Goal: Task Accomplishment & Management: Use online tool/utility

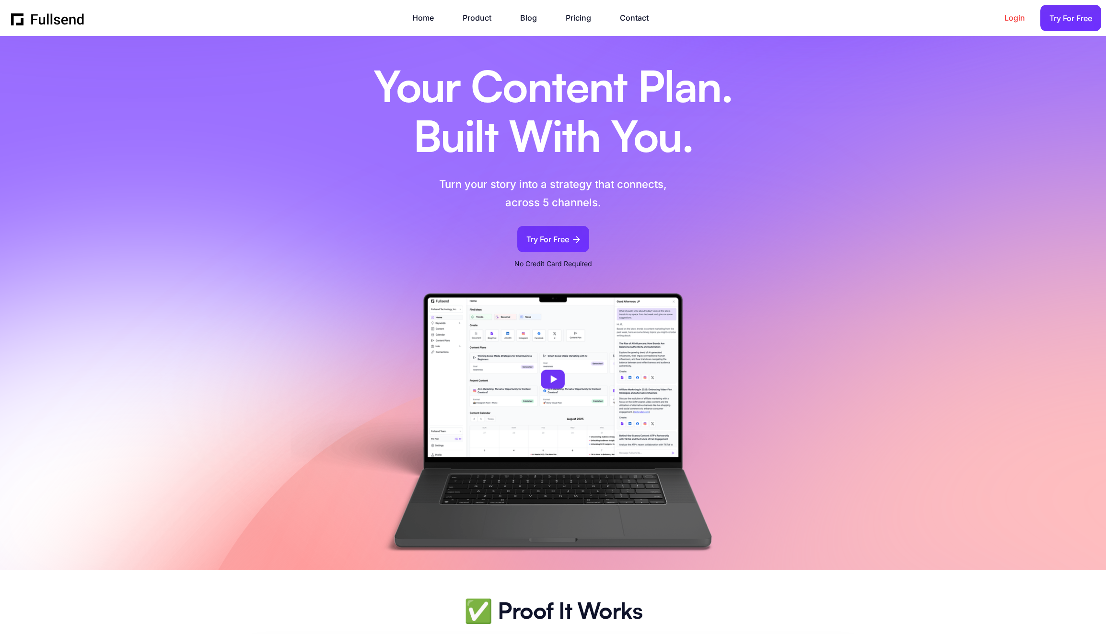
click at [1012, 16] on link "Login" at bounding box center [1020, 18] width 30 height 13
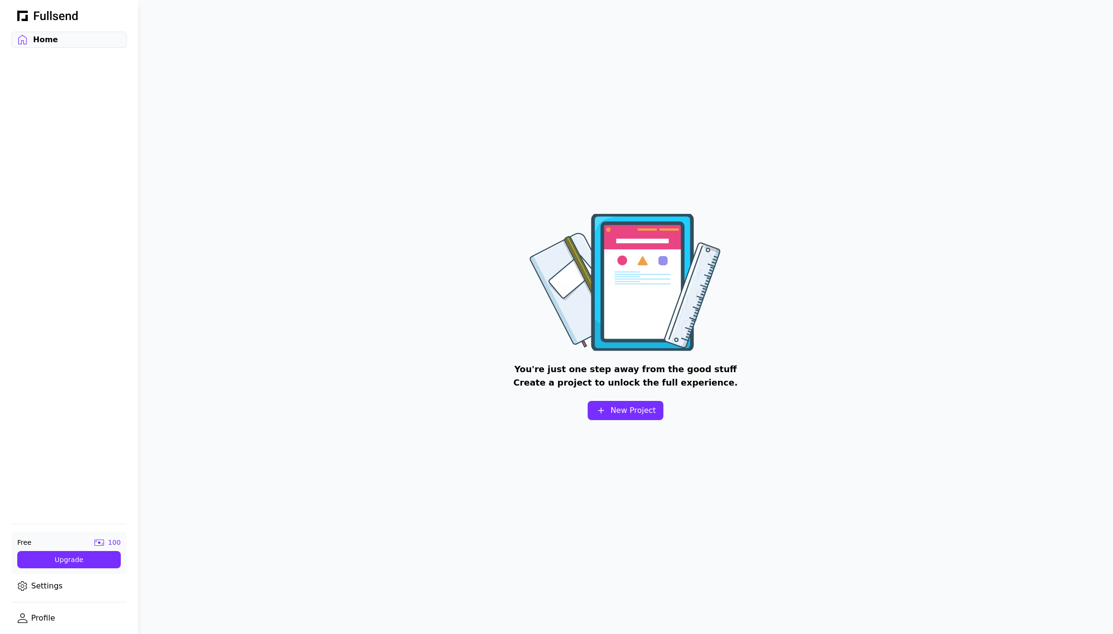
click at [54, 586] on link "Settings" at bounding box center [69, 586] width 115 height 16
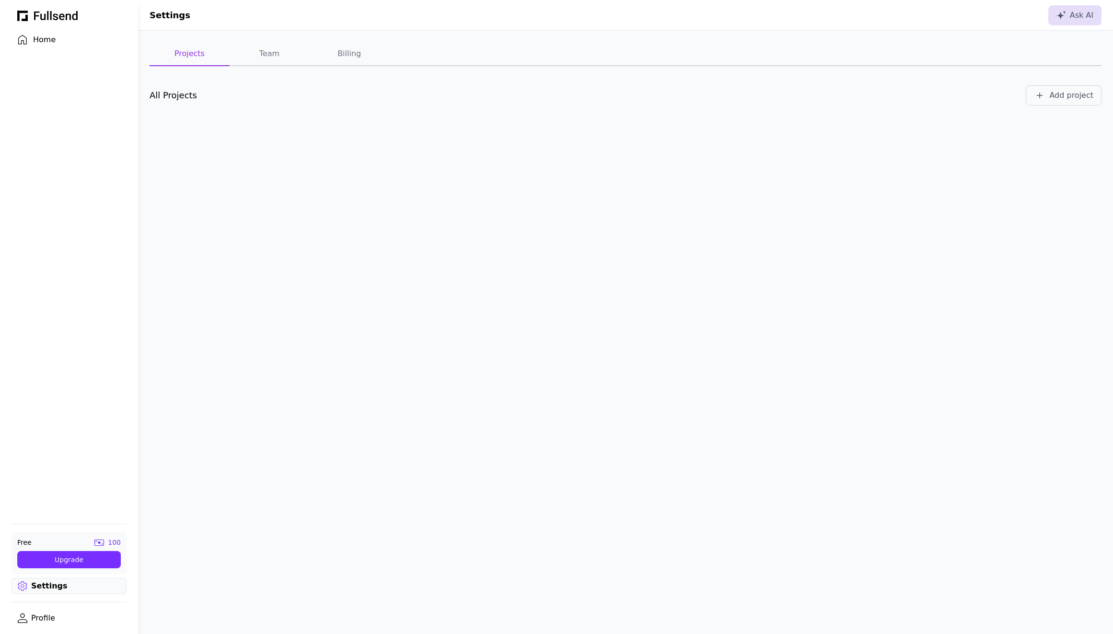
click at [52, 618] on link "Profile" at bounding box center [69, 618] width 115 height 16
click at [1033, 16] on div "Log out" at bounding box center [1024, 16] width 42 height 12
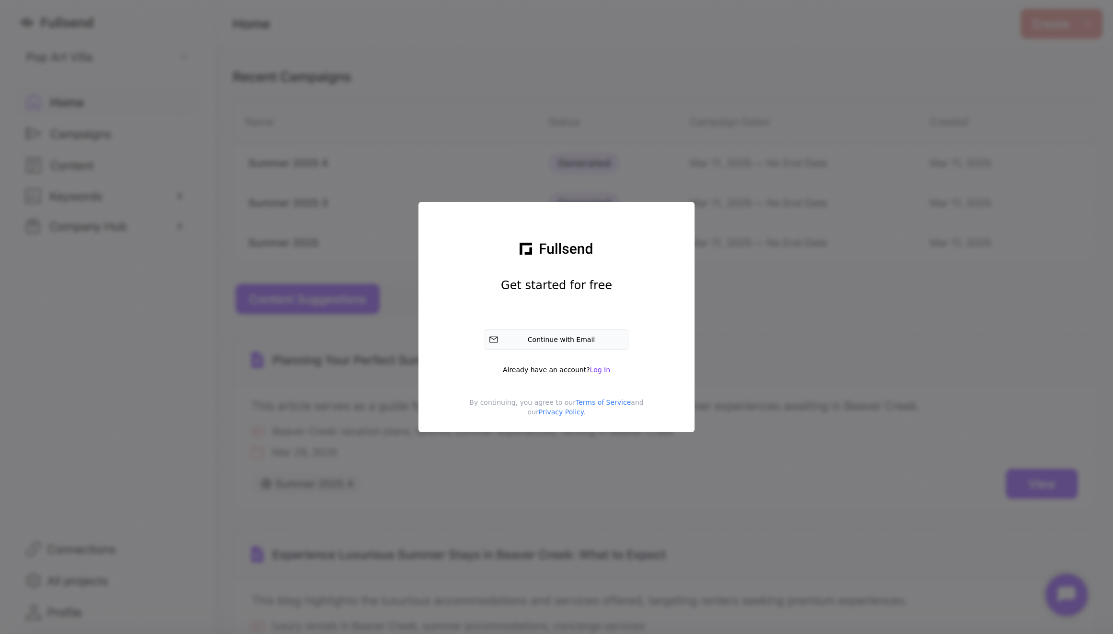
click at [580, 341] on div "Continue with Email" at bounding box center [564, 340] width 122 height 10
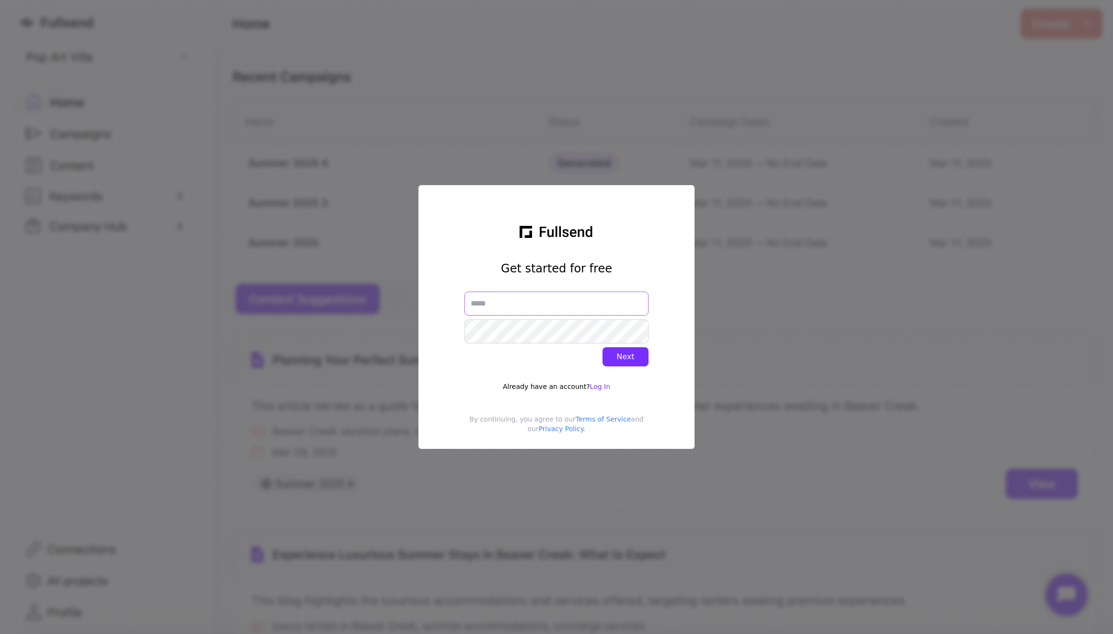
click at [568, 306] on input "text" at bounding box center [557, 304] width 184 height 24
click at [0, 633] on com-1password-button at bounding box center [0, 634] width 0 height 0
type input "**********"
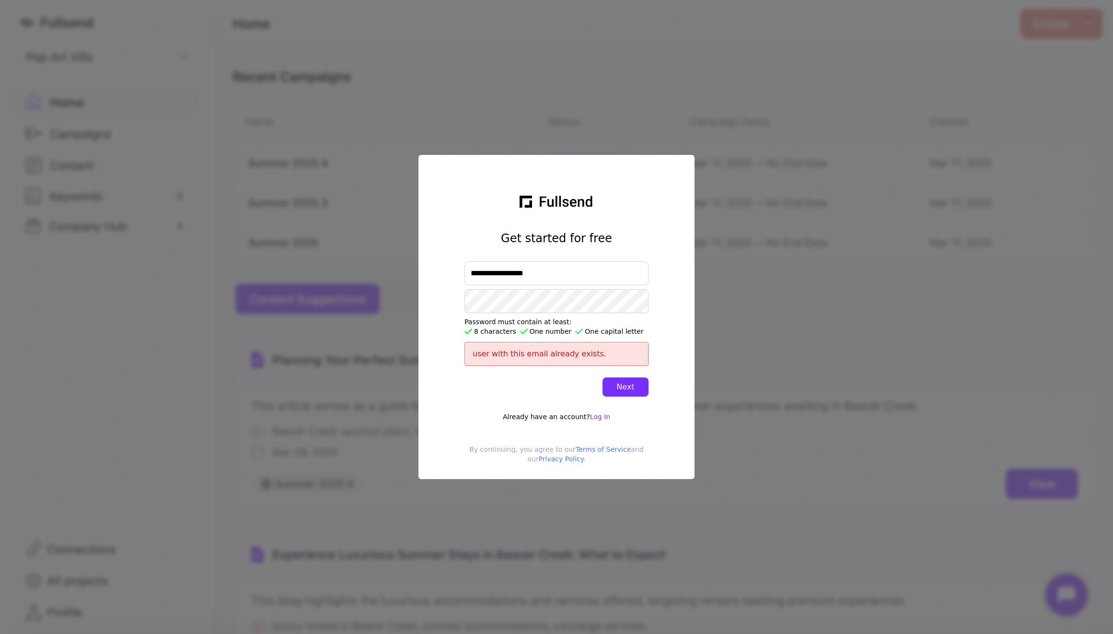
click at [620, 365] on div "user with this email already exists." at bounding box center [557, 354] width 184 height 24
click at [604, 417] on span "Log In" at bounding box center [600, 417] width 20 height 8
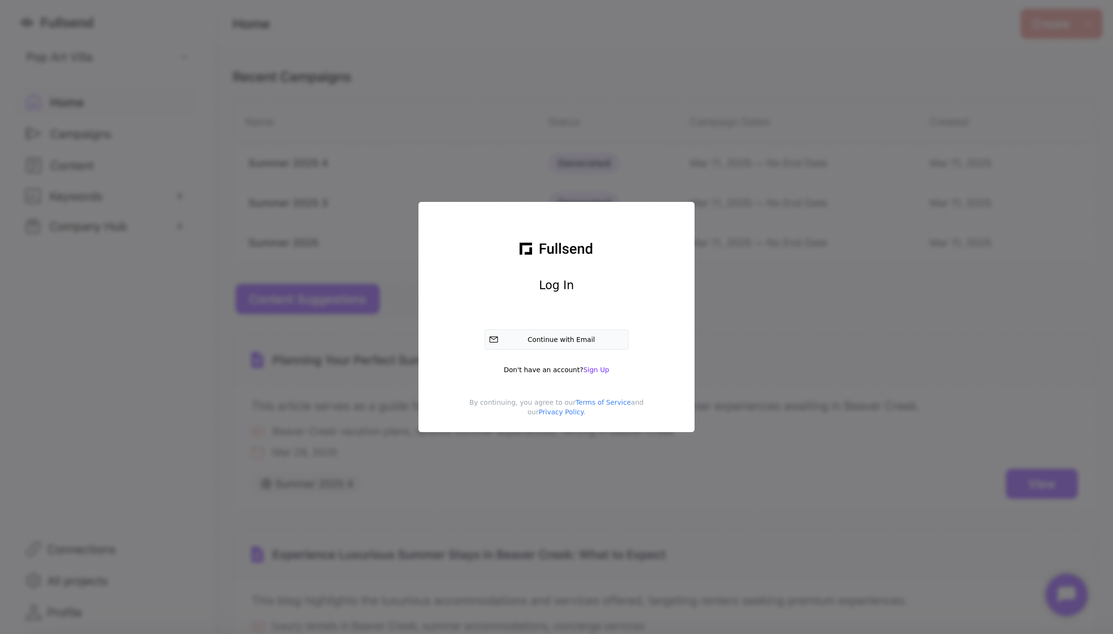
click at [562, 344] on div "Continue with Email" at bounding box center [564, 340] width 122 height 10
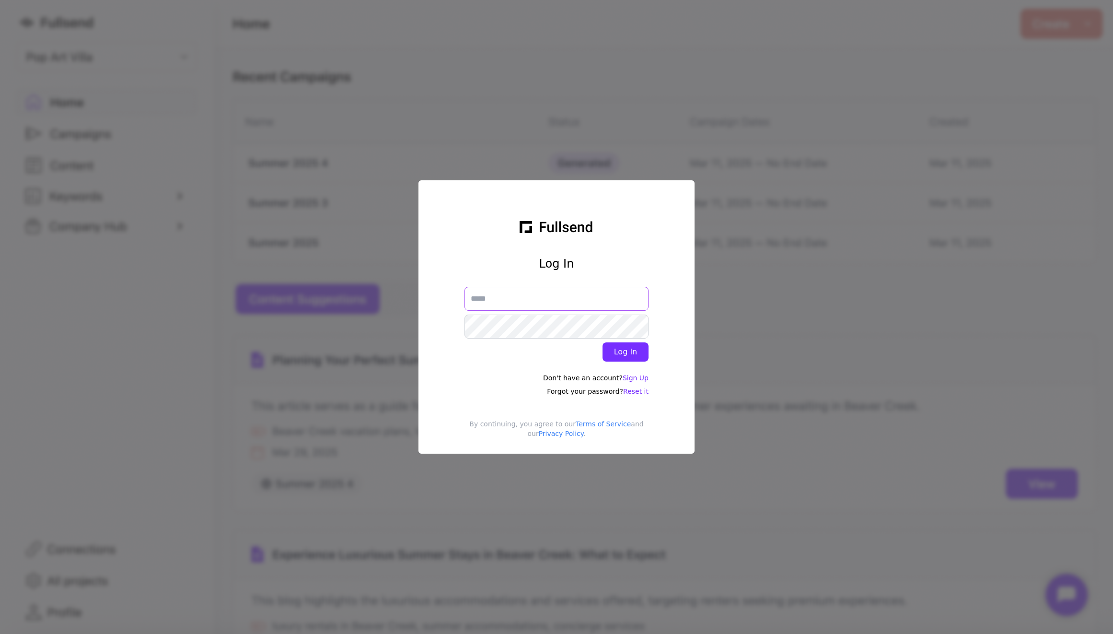
click at [516, 292] on input "text" at bounding box center [557, 299] width 184 height 24
type input "**********"
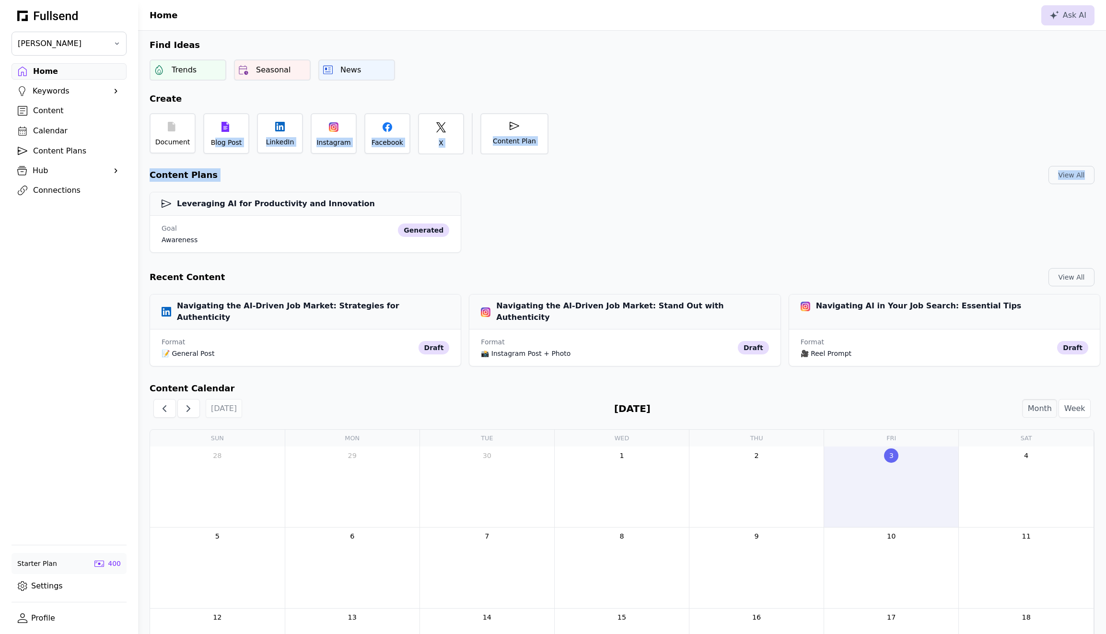
drag, startPoint x: 215, startPoint y: 142, endPoint x: 291, endPoint y: 188, distance: 88.4
click at [291, 188] on div "Find Ideas Trends Seasonal News Create Document Blog Post LinkedIn Instagram Fa…" at bounding box center [622, 488] width 968 height 914
click at [291, 185] on div "Leveraging AI for Productivity and Innovation Goal awareness generated" at bounding box center [622, 220] width 968 height 72
click at [228, 125] on icon at bounding box center [226, 125] width 8 height 10
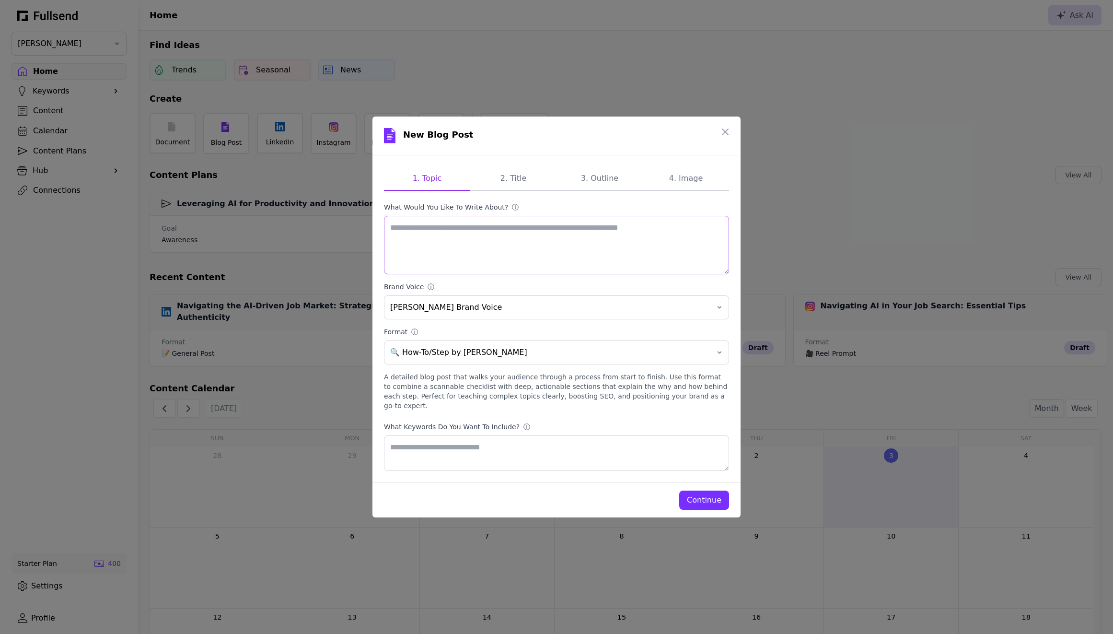
click at [451, 234] on textarea "What would you like to write about? ⓘ" at bounding box center [556, 245] width 345 height 59
click at [528, 319] on button "[PERSON_NAME] Brand Voice" at bounding box center [556, 307] width 345 height 24
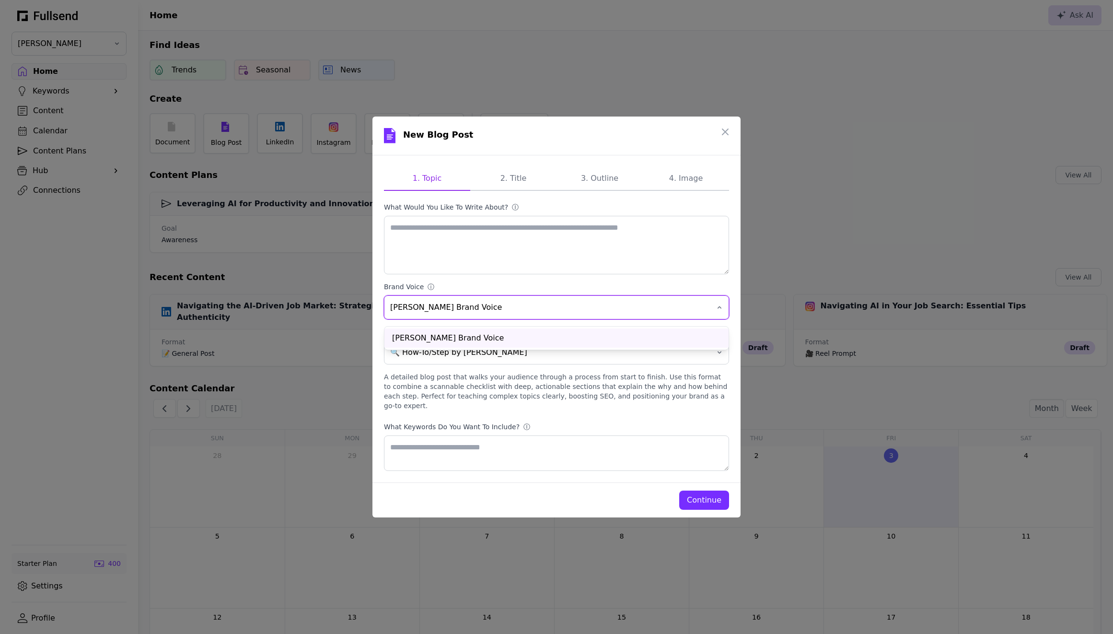
click at [528, 319] on button "[PERSON_NAME] Brand Voice" at bounding box center [556, 307] width 345 height 24
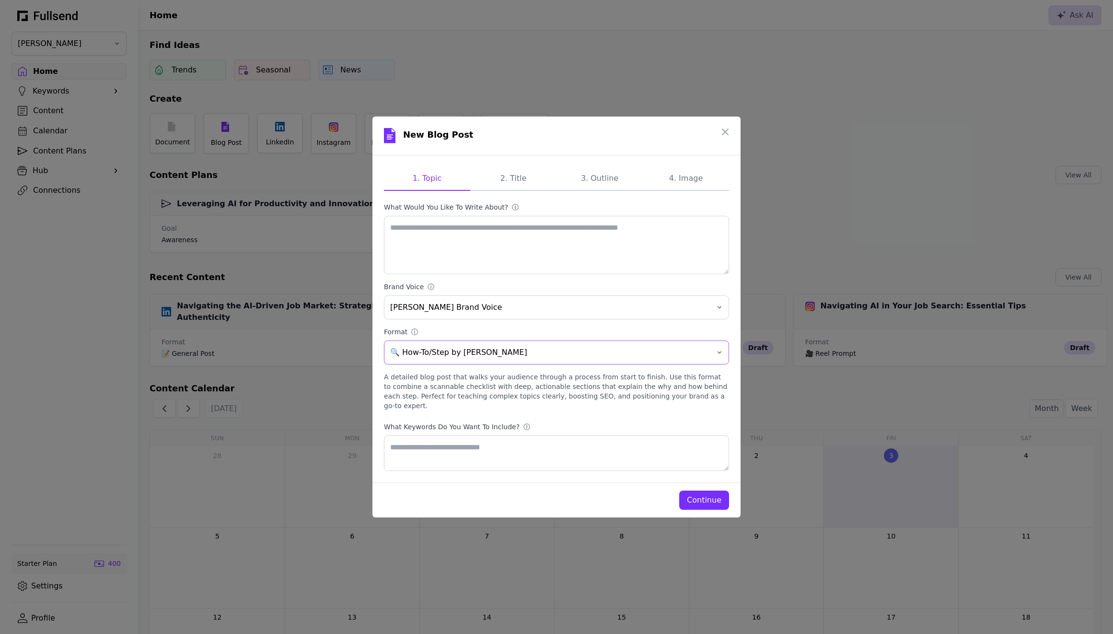
click at [530, 358] on span "🔍 How-To/Step by [PERSON_NAME]" at bounding box center [549, 353] width 319 height 12
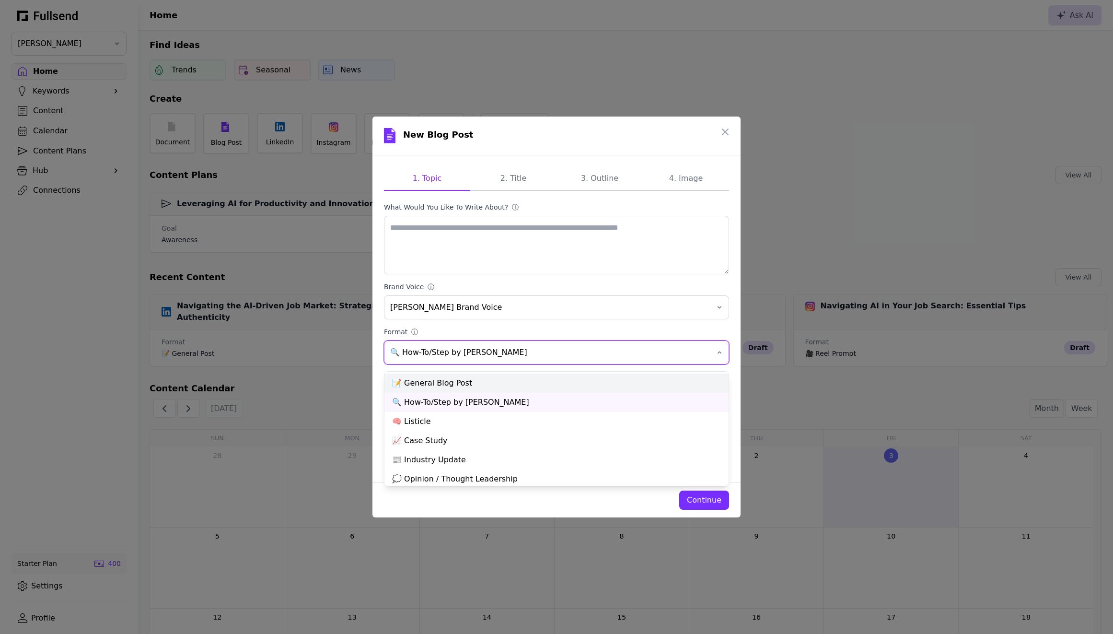
click at [504, 388] on div "📝 General Blog Post" at bounding box center [557, 383] width 344 height 19
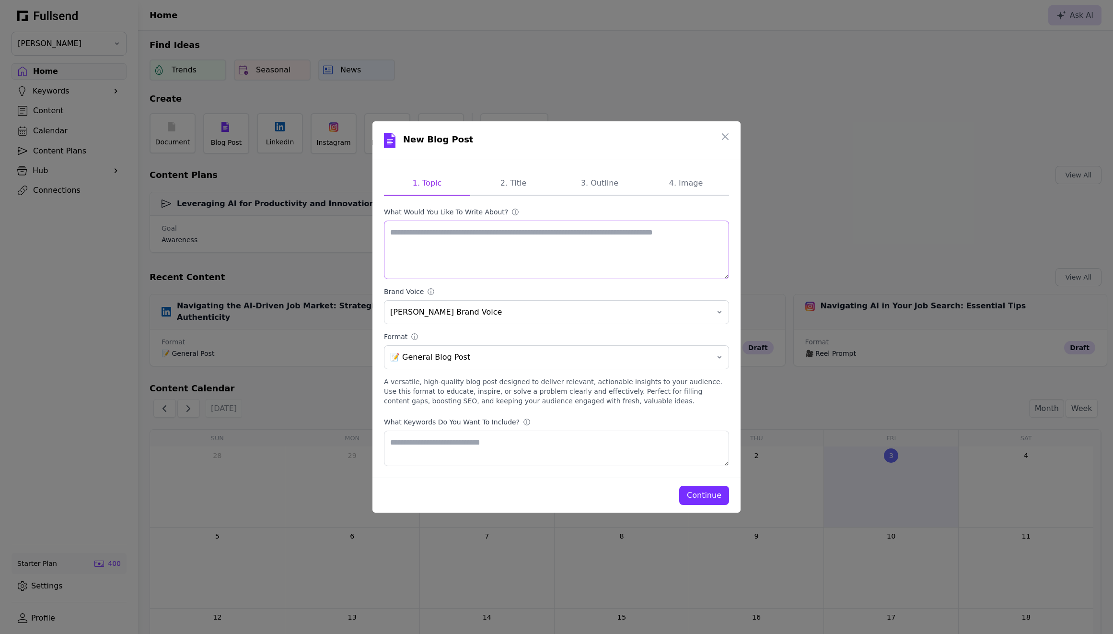
click at [480, 257] on textarea "What would you like to write about? ⓘ" at bounding box center [556, 250] width 345 height 59
click at [490, 353] on span "📝 General Blog Post" at bounding box center [549, 357] width 319 height 12
click at [603, 338] on label "Format ⓘ" at bounding box center [556, 337] width 345 height 10
click at [603, 345] on button "📝 General Blog Post" at bounding box center [556, 357] width 345 height 24
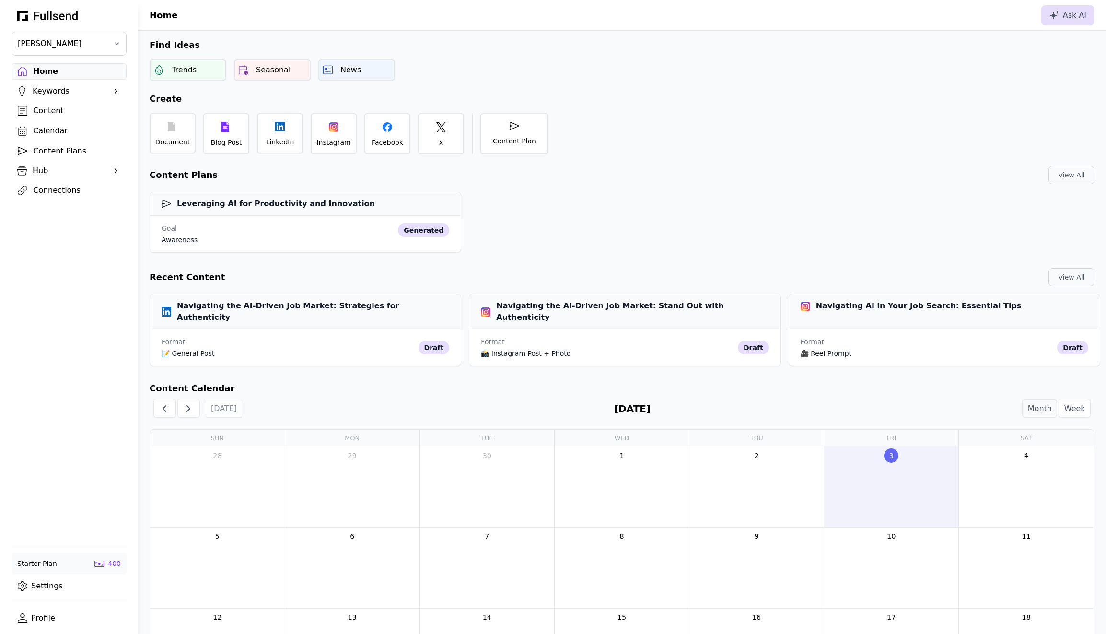
click at [63, 112] on div "Content" at bounding box center [76, 111] width 87 height 12
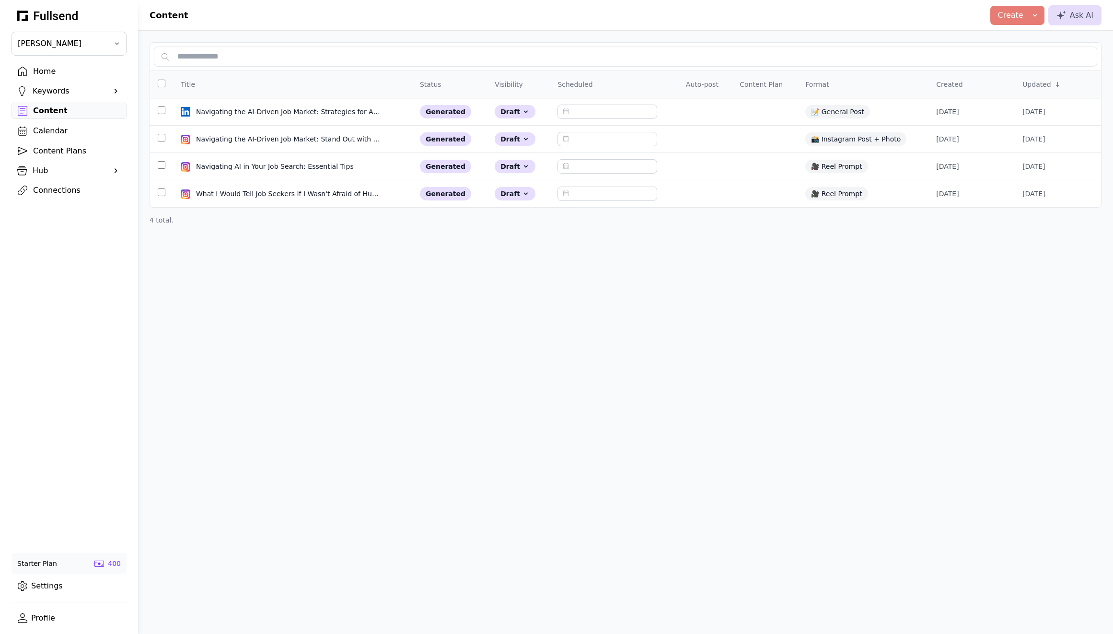
click at [1014, 21] on button "Create" at bounding box center [1018, 15] width 54 height 19
click at [1011, 29] on div "Blog Post" at bounding box center [999, 26] width 76 height 12
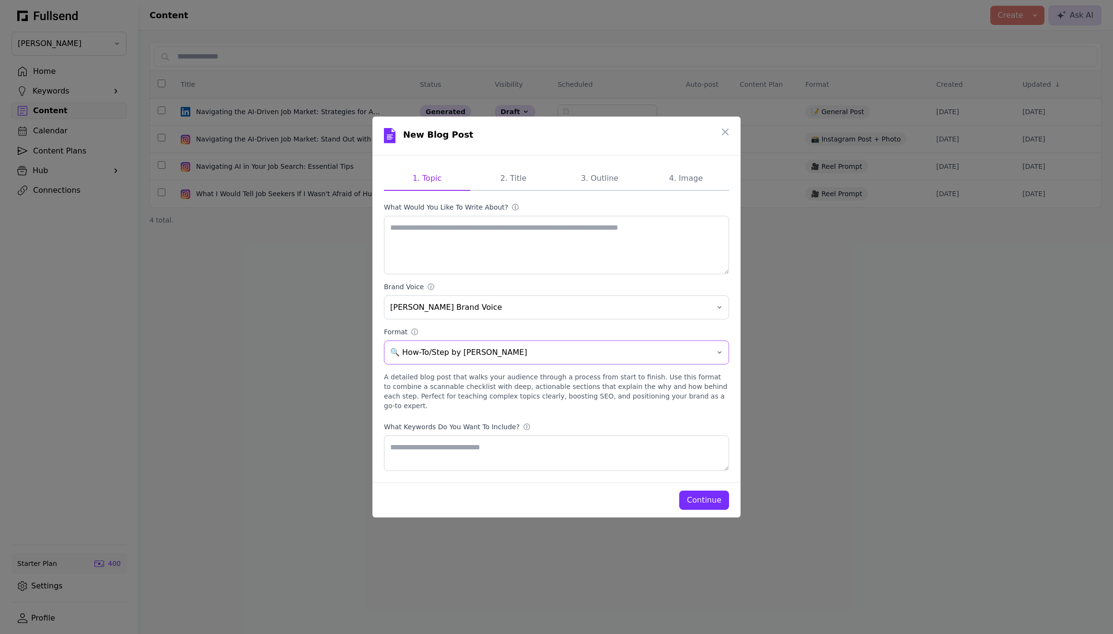
click at [602, 358] on span "🔍 How-To/Step by [PERSON_NAME]" at bounding box center [549, 353] width 319 height 12
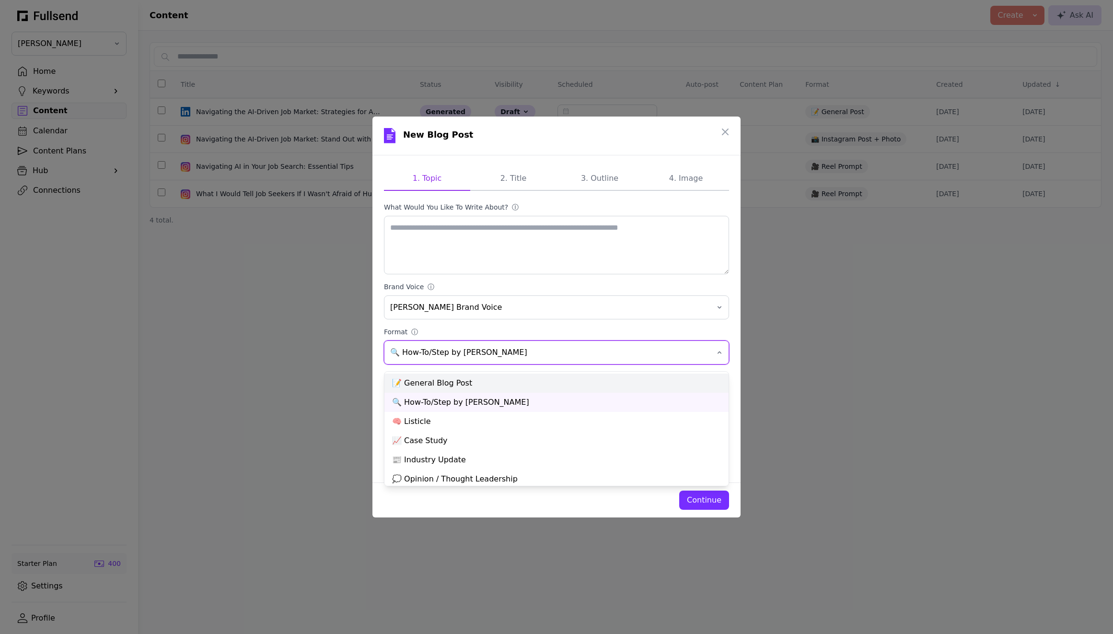
click at [562, 388] on div "📝 General Blog Post" at bounding box center [557, 383] width 344 height 19
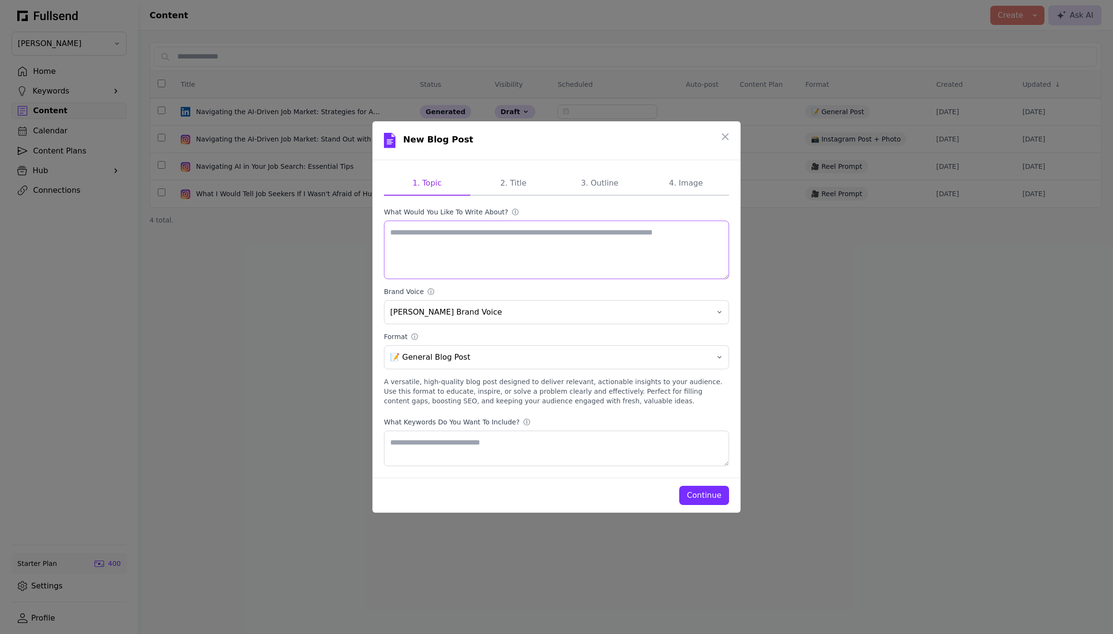
click at [484, 245] on textarea "What would you like to write about? ⓘ" at bounding box center [556, 250] width 345 height 59
click at [570, 228] on textarea "What would you like to write about? ⓘ" at bounding box center [556, 250] width 345 height 59
click at [508, 242] on textarea "What would you like to write about? ⓘ" at bounding box center [556, 250] width 345 height 59
click at [708, 495] on div "Continue" at bounding box center [704, 496] width 35 height 12
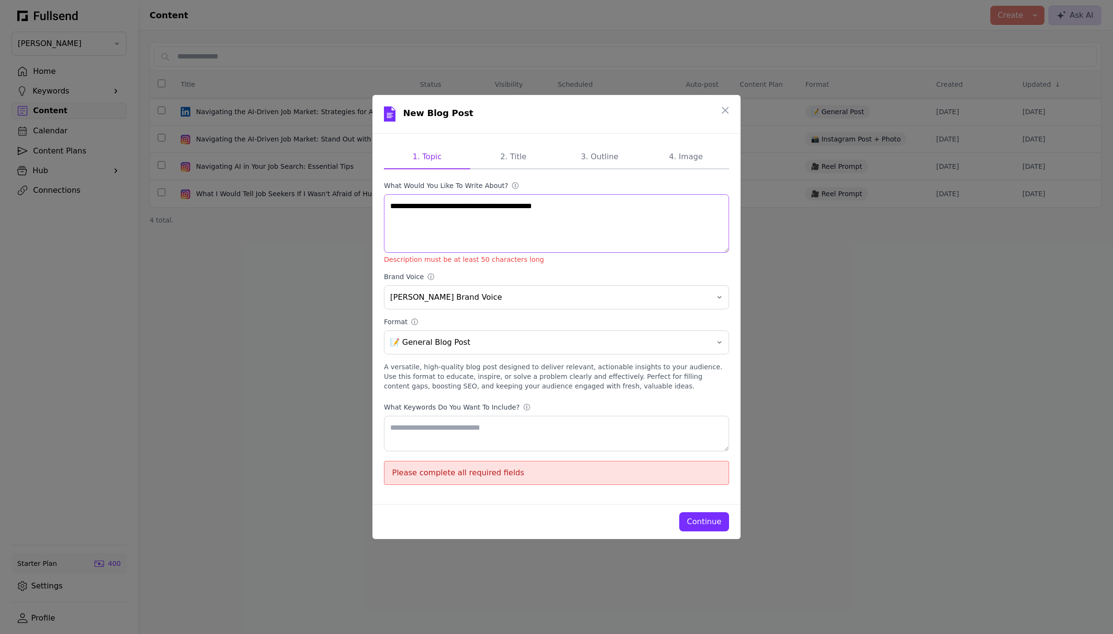
click at [617, 234] on textarea "**********" at bounding box center [556, 223] width 345 height 59
click at [610, 214] on textarea "**********" at bounding box center [556, 223] width 345 height 59
type textarea "**********"
click at [704, 515] on button "Continue" at bounding box center [704, 521] width 50 height 19
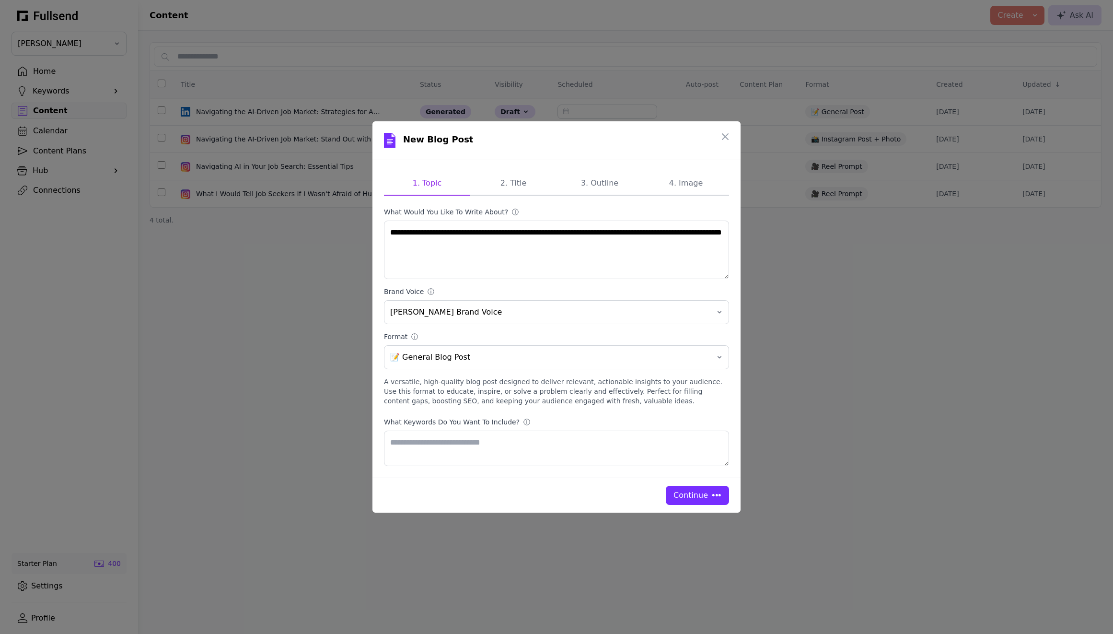
click at [516, 185] on div "**********" at bounding box center [557, 316] width 368 height 391
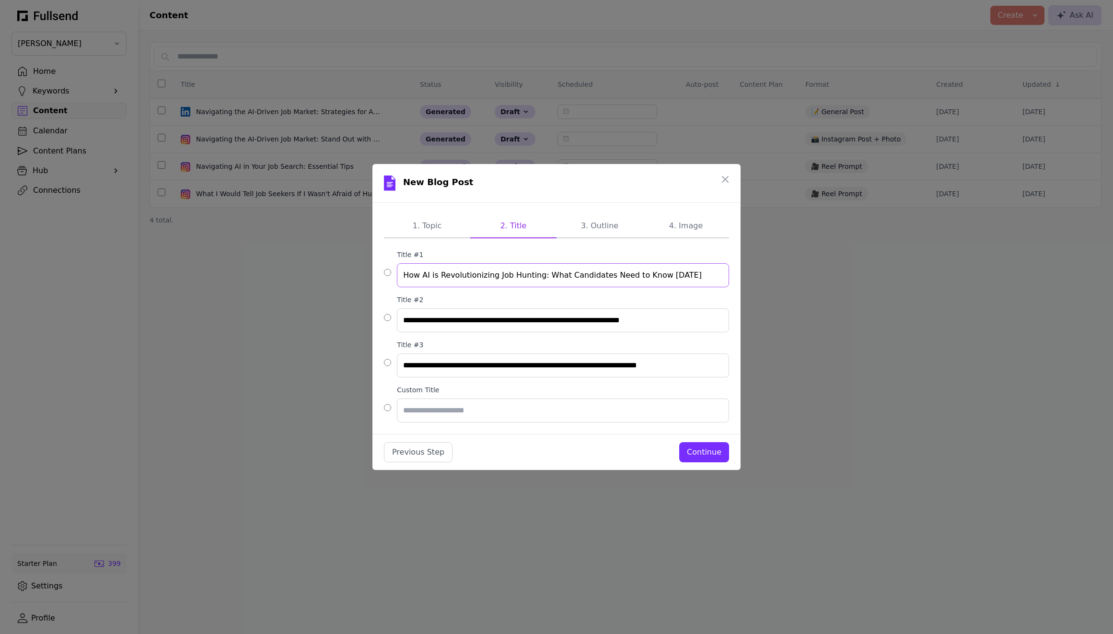
click at [503, 272] on input "How AI is Revolutionizing Job Hunting: What Candidates Need to Know [DATE]" at bounding box center [563, 275] width 332 height 24
paste input "Why AI Is Flooding the Job Market—and How You Can Still Stand Out"
type input "Why AI Is Flooding the Job Market—and How You Can Still Stand Out"
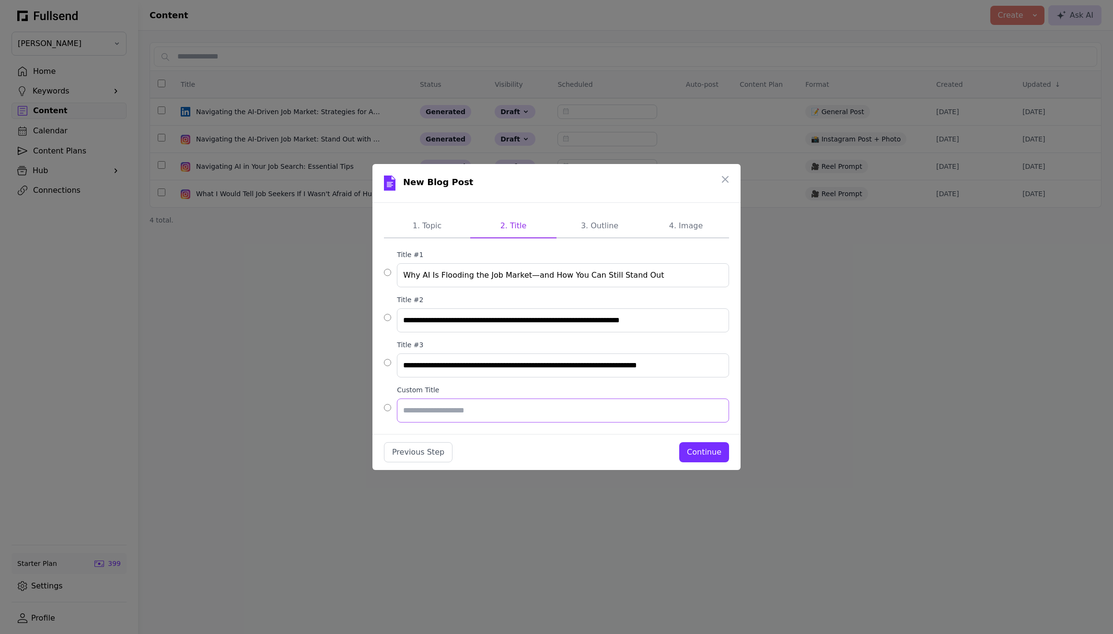
click at [438, 413] on input "Custom Title" at bounding box center [563, 410] width 332 height 24
paste input "**********"
type input "**********"
click at [714, 452] on div "Continue" at bounding box center [704, 452] width 35 height 12
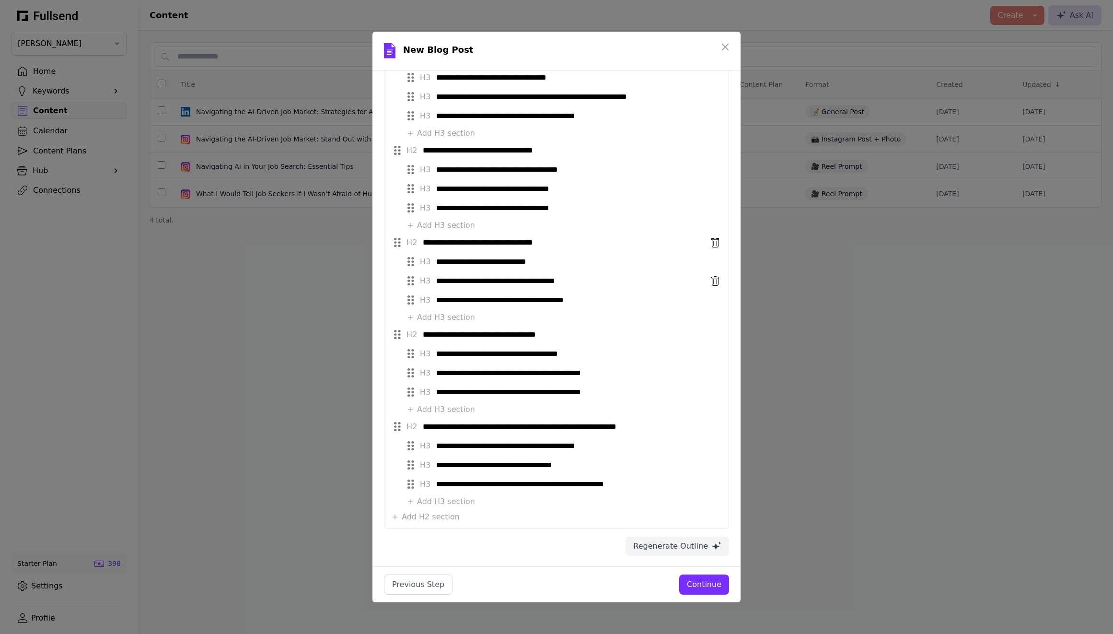
scroll to position [132, 0]
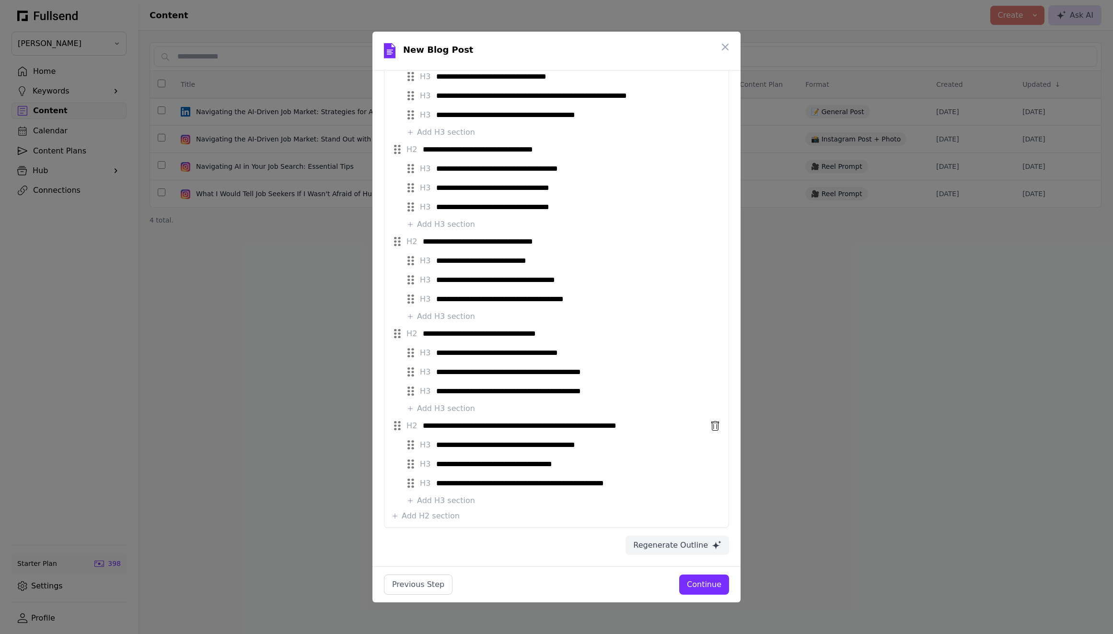
click at [511, 504] on div "**********" at bounding box center [556, 464] width 333 height 92
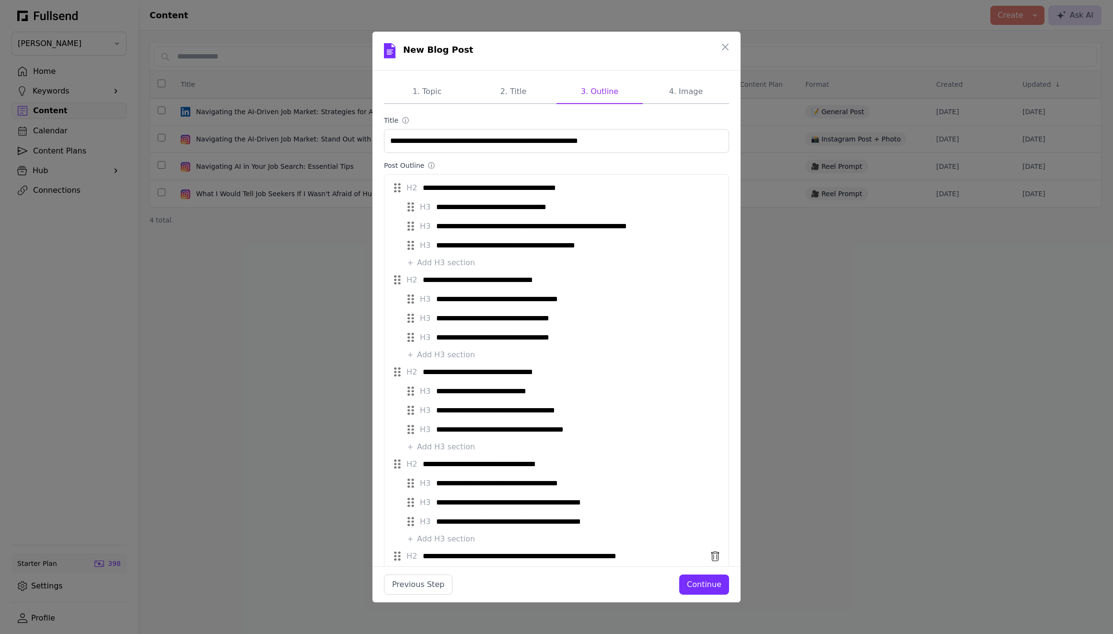
scroll to position [0, 0]
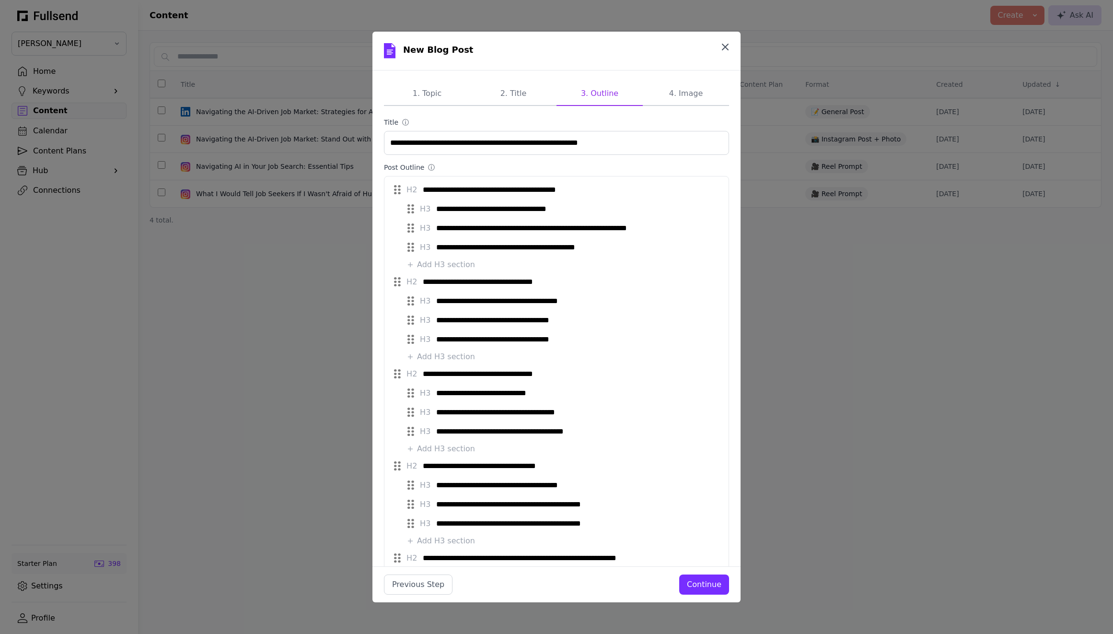
click at [723, 45] on icon "button" at bounding box center [726, 47] width 6 height 6
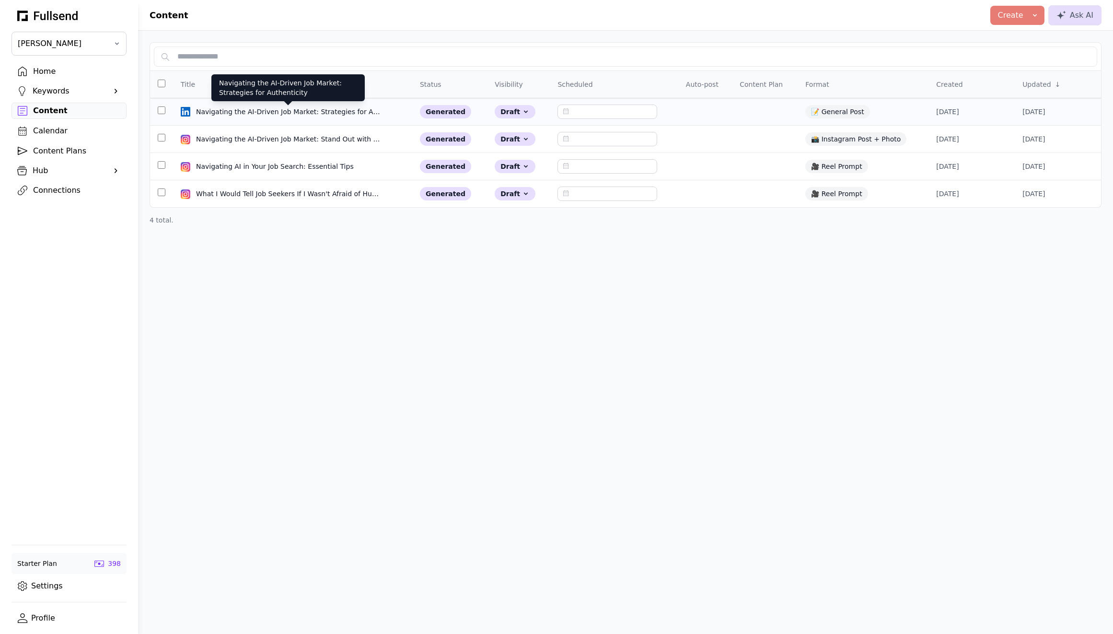
click at [328, 116] on div "Navigating the AI-Driven Job Market: Strategies for Authenticity" at bounding box center [288, 112] width 184 height 10
